Goal: Task Accomplishment & Management: Manage account settings

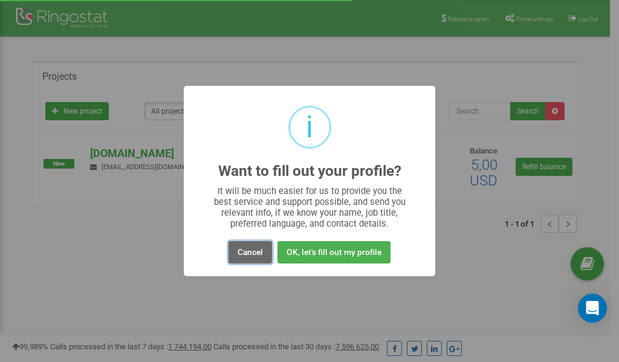
click at [247, 249] on button "Cancel" at bounding box center [251, 252] width 44 height 22
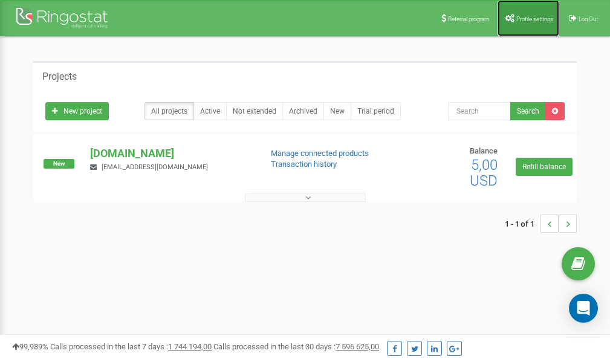
click at [529, 12] on link "Profile settings" at bounding box center [529, 18] width 62 height 36
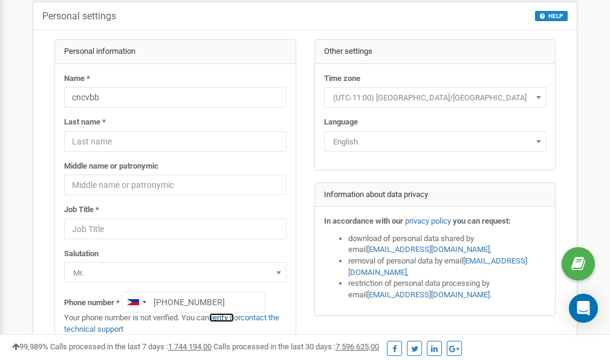
click at [229, 318] on link "verify it" at bounding box center [221, 317] width 25 height 9
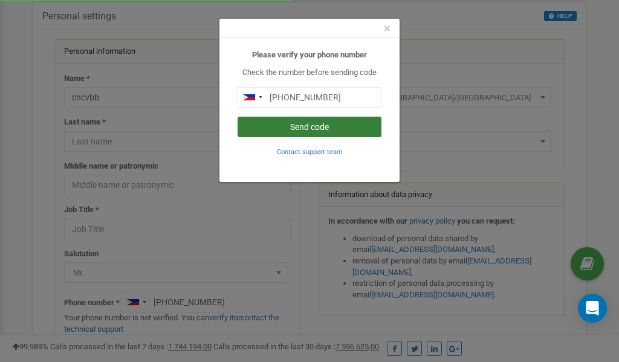
click at [301, 129] on button "Send code" at bounding box center [310, 127] width 144 height 21
